Goal: Information Seeking & Learning: Learn about a topic

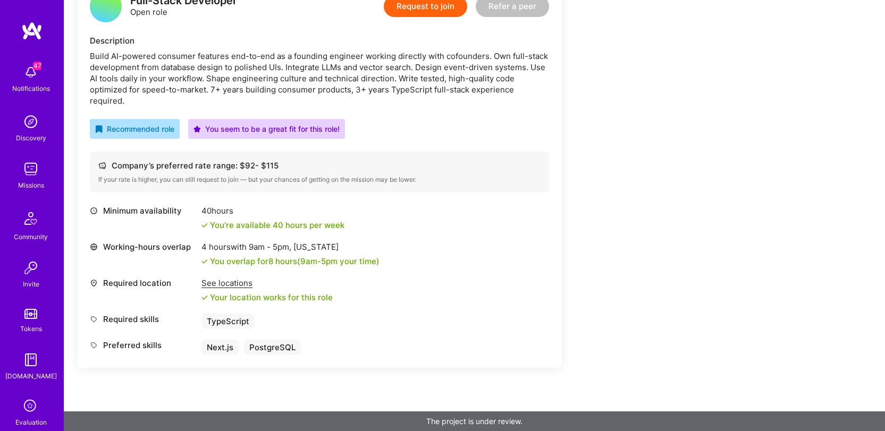
scroll to position [165, 0]
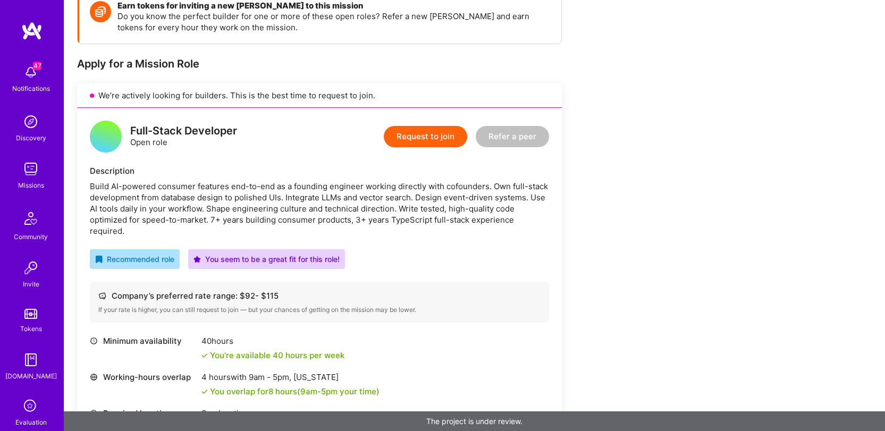
click at [324, 197] on div "Build AI-powered consumer features end-to-end as a founding engineer working di…" at bounding box center [319, 209] width 459 height 56
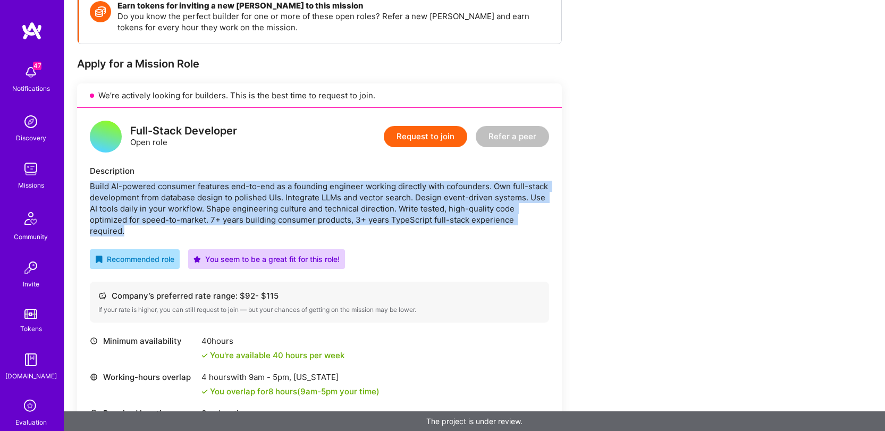
click at [324, 197] on div "Build AI-powered consumer features end-to-end as a founding engineer working di…" at bounding box center [319, 209] width 459 height 56
click at [323, 191] on div "Build AI-powered consumer features end-to-end as a founding engineer working di…" at bounding box center [319, 209] width 459 height 56
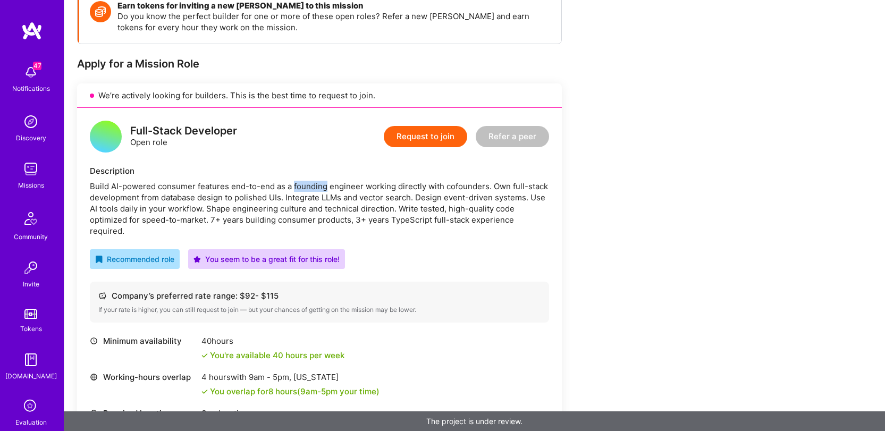
click at [323, 191] on div "Build AI-powered consumer features end-to-end as a founding engineer working di…" at bounding box center [319, 209] width 459 height 56
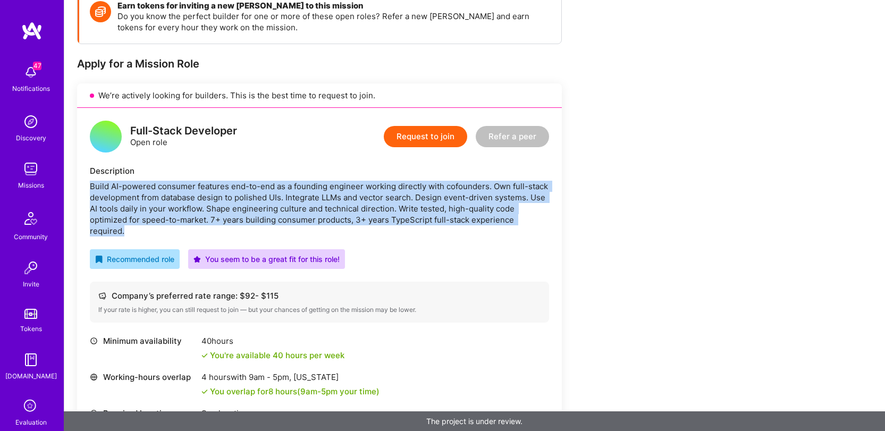
click at [323, 191] on div "Build AI-powered consumer features end-to-end as a founding engineer working di…" at bounding box center [319, 209] width 459 height 56
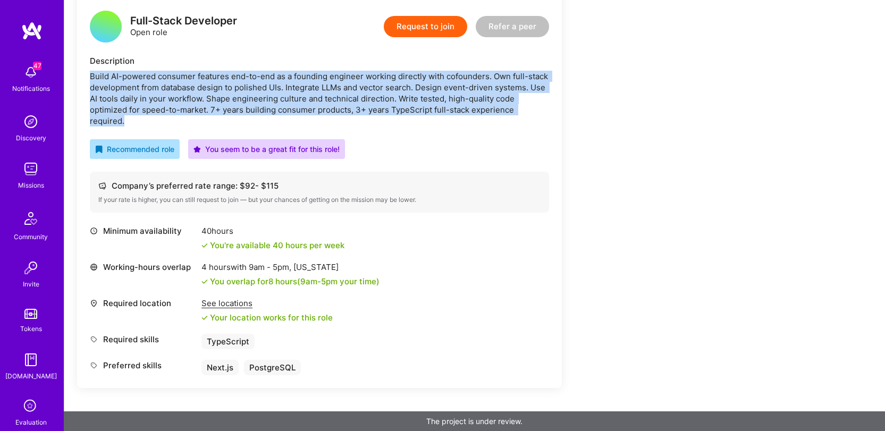
scroll to position [0, 0]
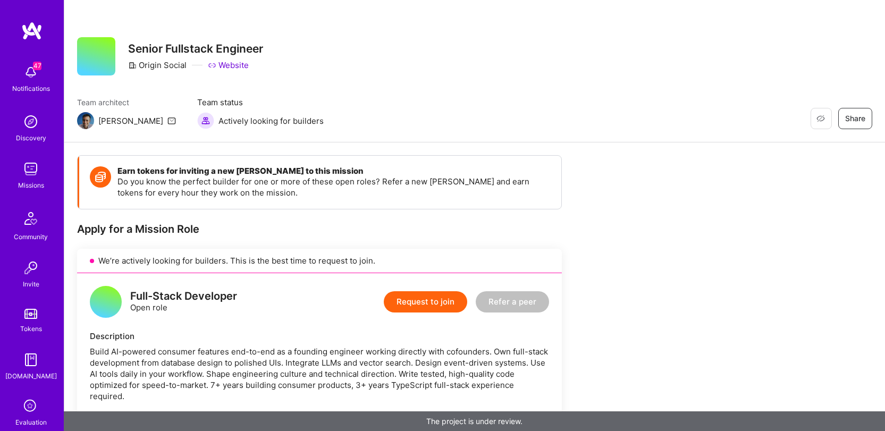
click at [380, 261] on div "We’re actively looking for builders. This is the best time to request to join." at bounding box center [319, 261] width 485 height 24
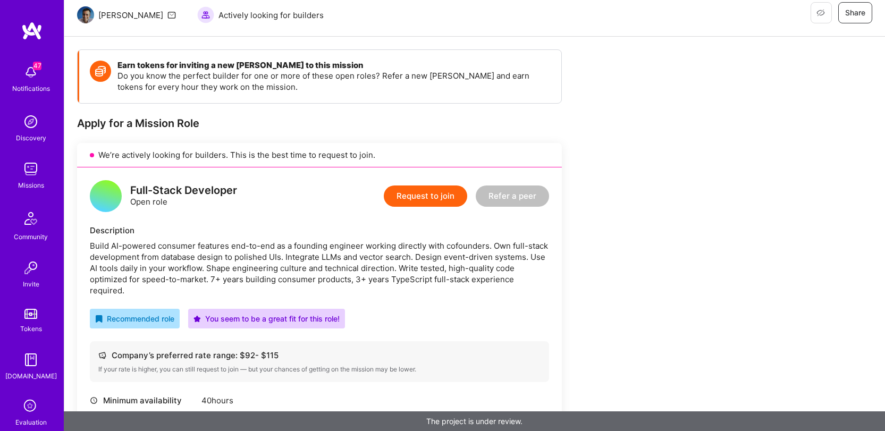
scroll to position [137, 0]
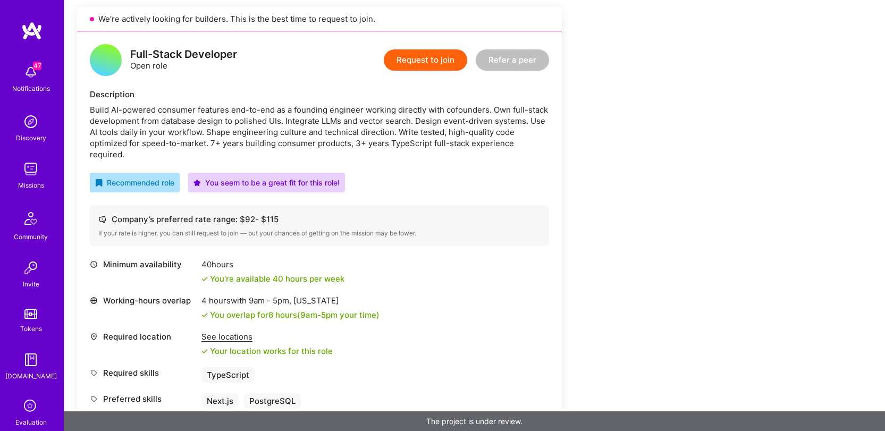
scroll to position [242, 0]
click at [435, 151] on div "Full-Stack Developer Open role Request to join Refer a peer Description Build A…" at bounding box center [319, 226] width 485 height 390
click at [370, 145] on div "Build AI-powered consumer features end-to-end as a founding engineer working di…" at bounding box center [319, 132] width 459 height 56
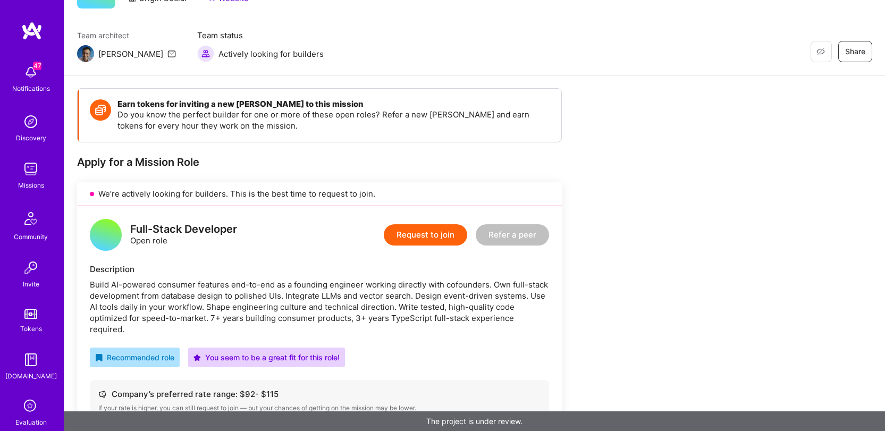
scroll to position [67, 0]
